Goal: Find specific page/section: Find specific page/section

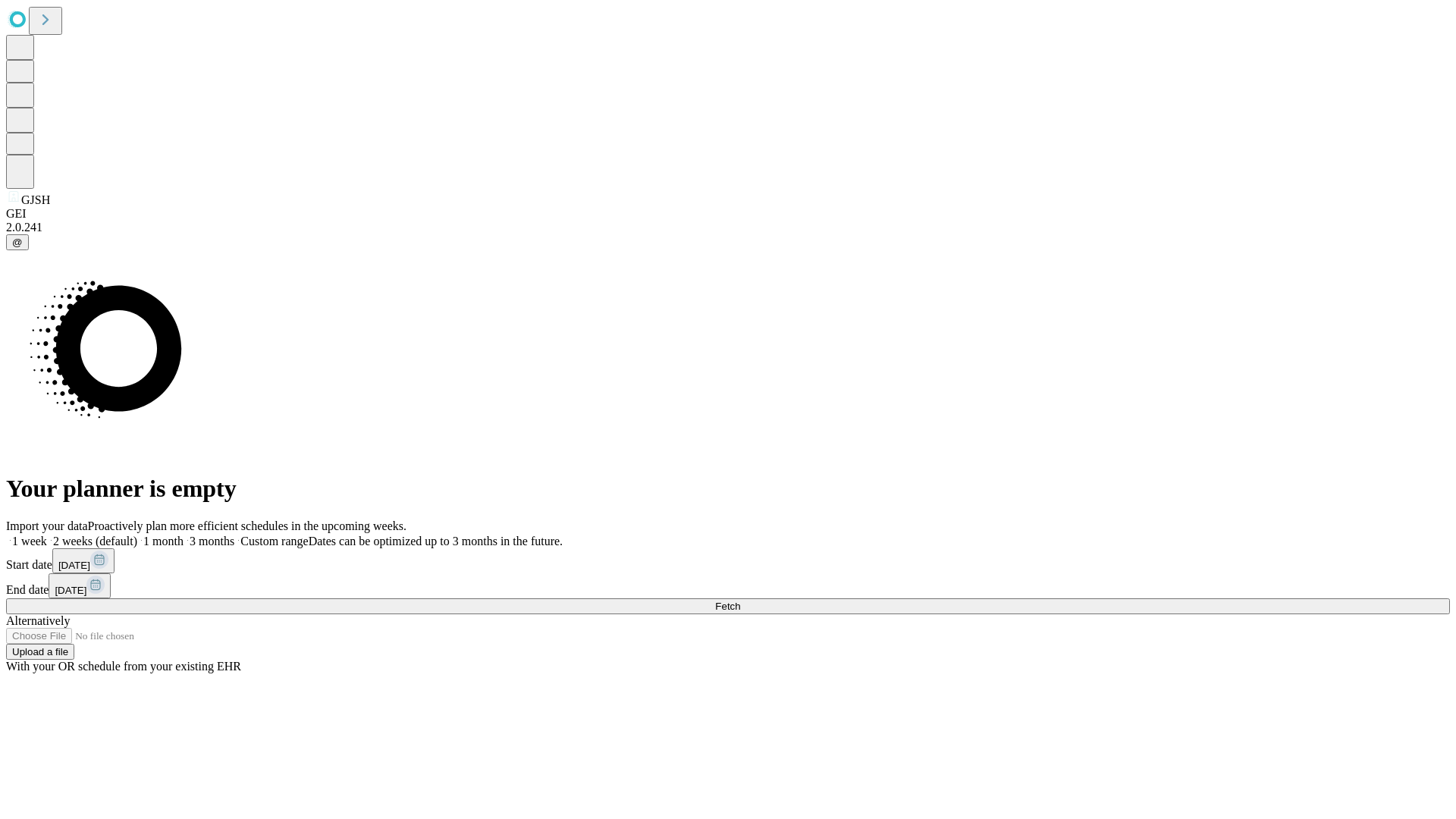
click at [741, 601] on span "Fetch" at bounding box center [728, 606] width 25 height 11
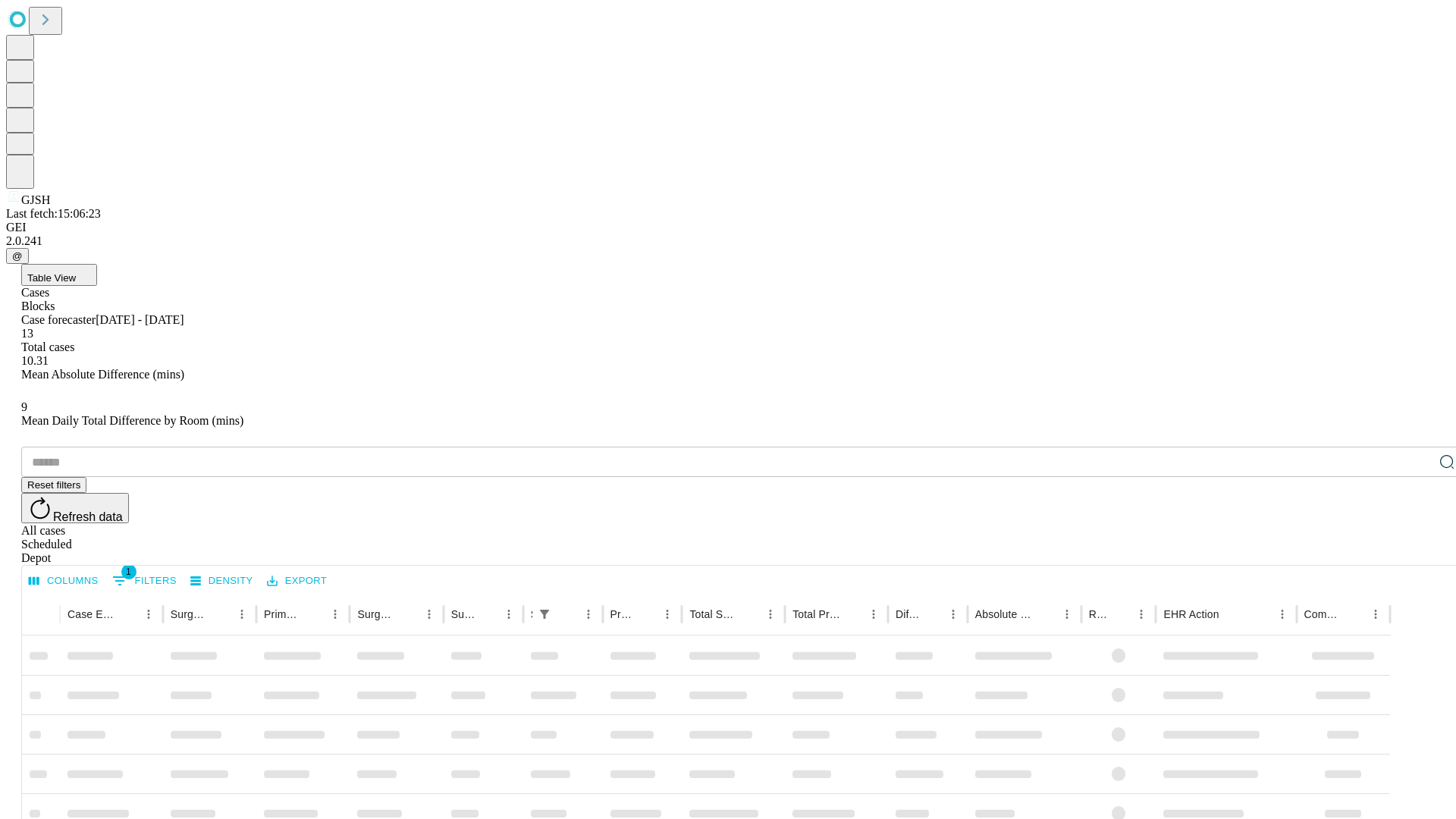
click at [76, 272] on span "Table View" at bounding box center [52, 278] width 49 height 11
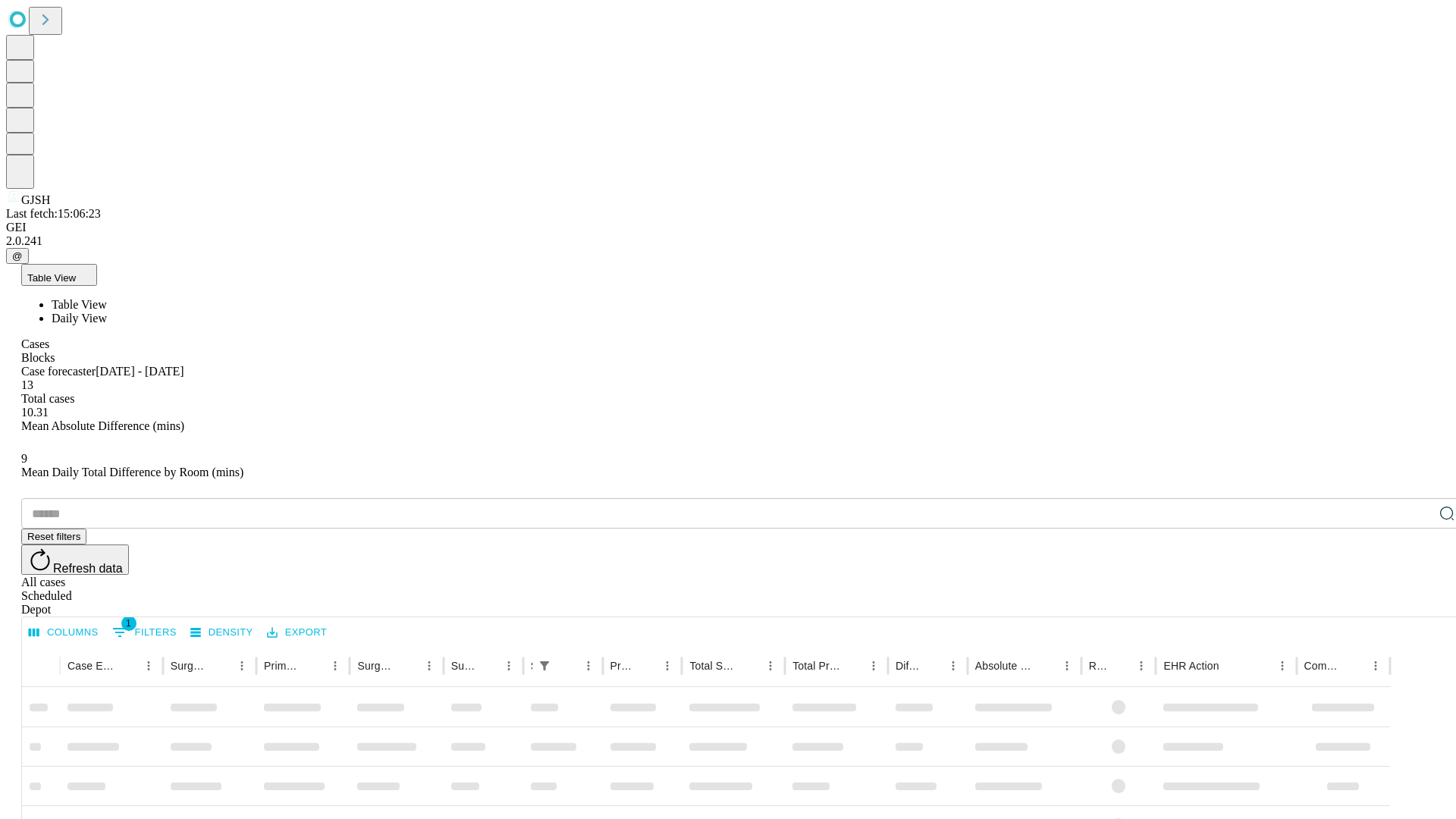
click at [107, 312] on span "Daily View" at bounding box center [80, 318] width 55 height 13
